Goal: Information Seeking & Learning: Learn about a topic

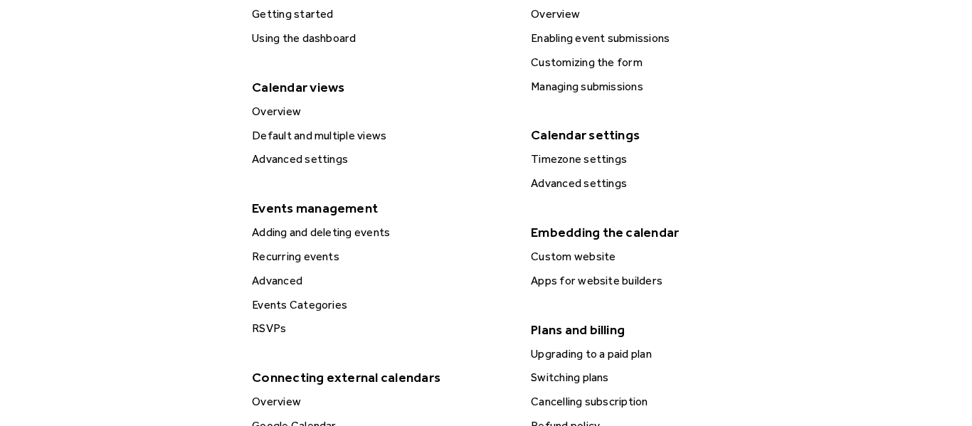
scroll to position [389, 0]
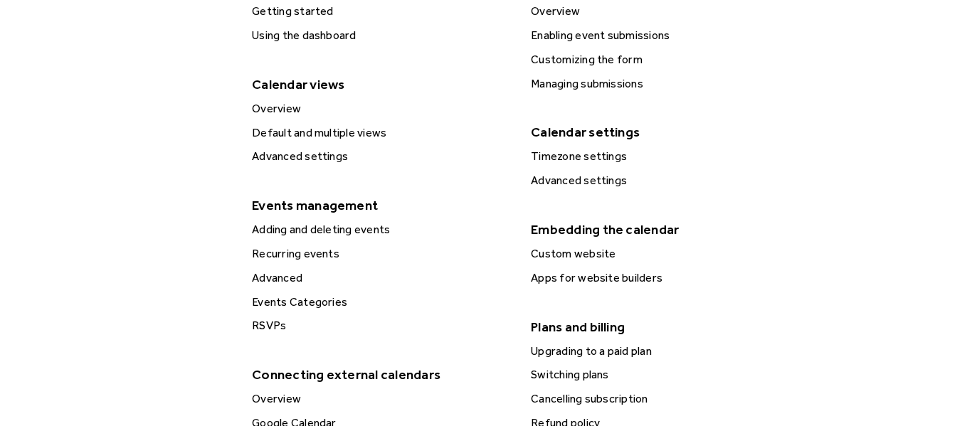
click at [578, 282] on div "Apps for website builders" at bounding box center [660, 278] width 266 height 19
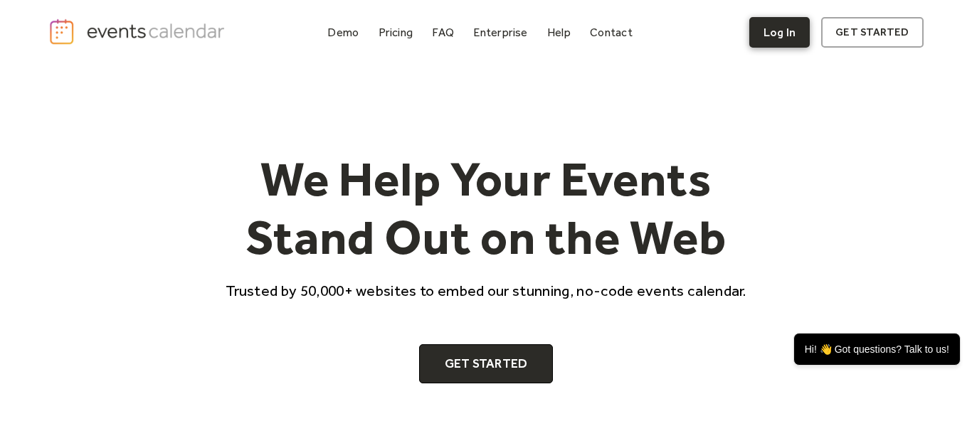
click at [777, 34] on link "Log In" at bounding box center [779, 32] width 60 height 31
